Goal: Transaction & Acquisition: Purchase product/service

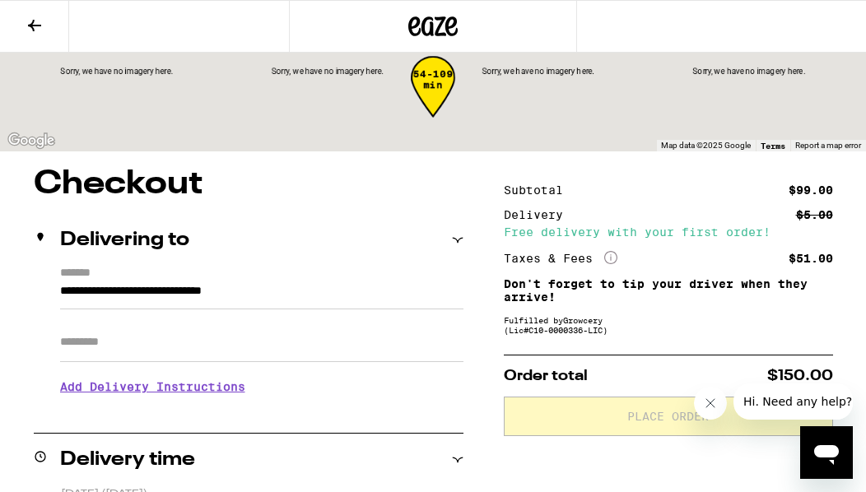
scroll to position [36, 0]
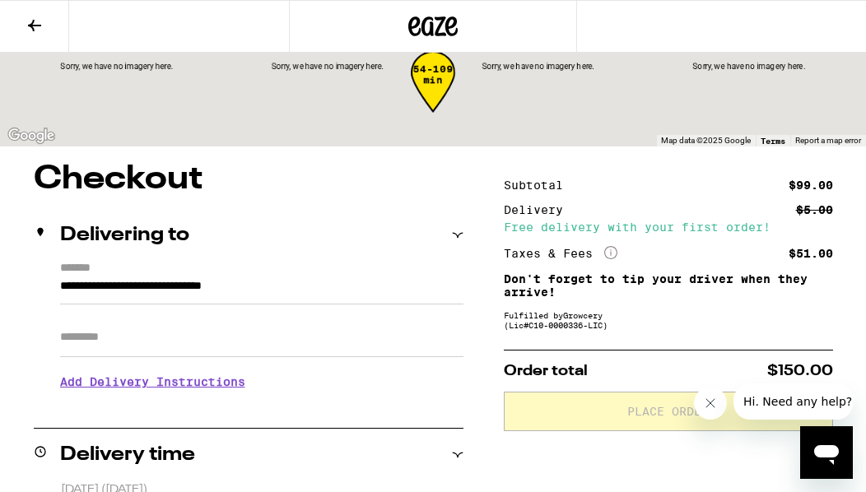
click at [606, 250] on icon "More Info" at bounding box center [610, 252] width 13 height 13
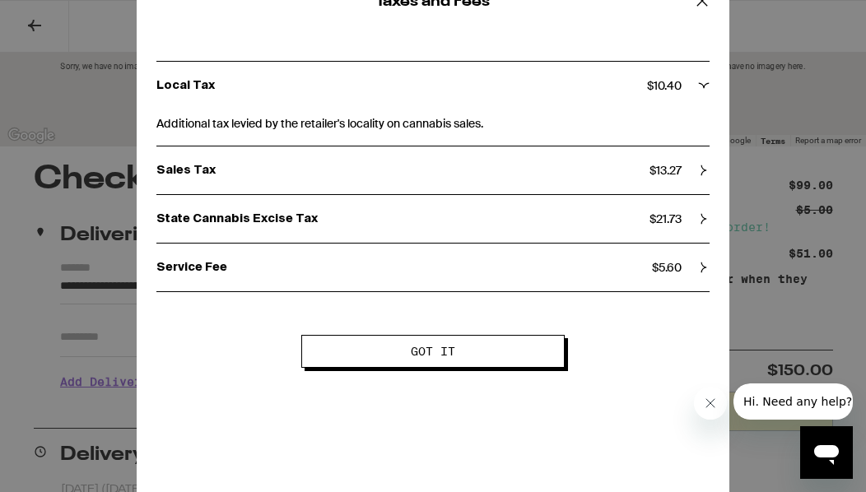
click at [702, 0] on icon at bounding box center [701, 0] width 25 height 25
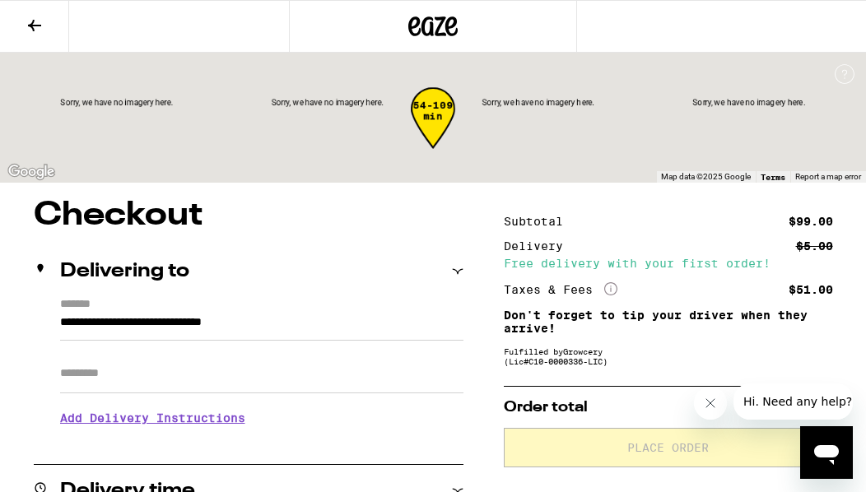
scroll to position [0, 0]
click at [31, 26] on icon at bounding box center [34, 26] width 13 height 12
